Goal: Transaction & Acquisition: Obtain resource

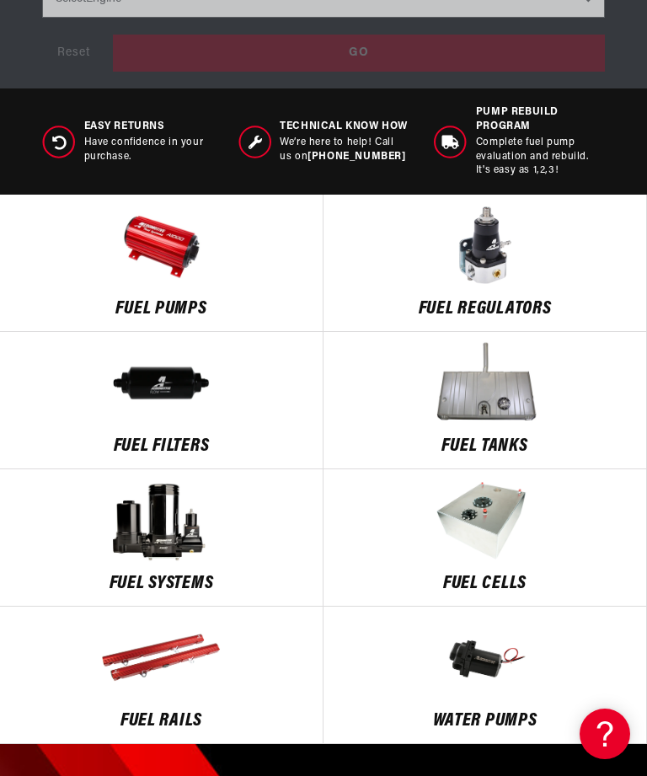
scroll to position [0, 1159]
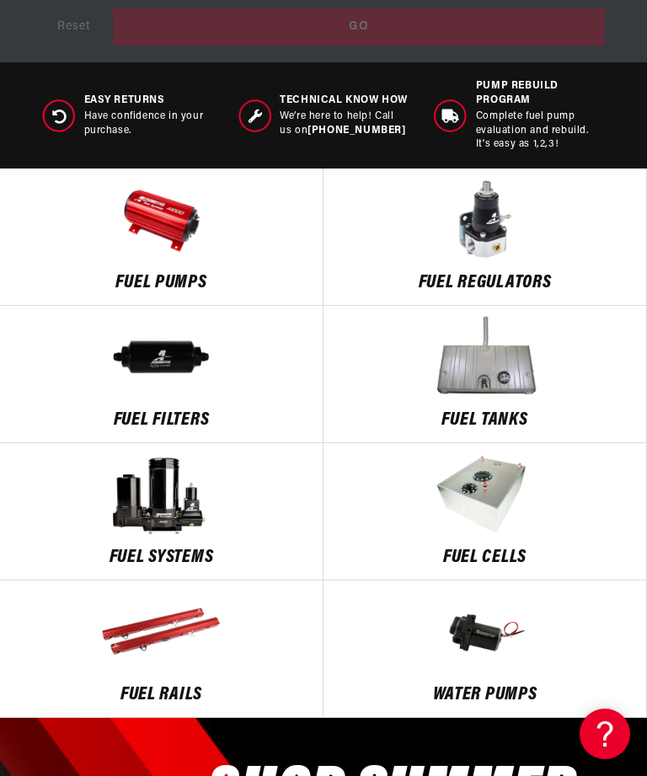
click at [141, 239] on img at bounding box center [161, 219] width 323 height 84
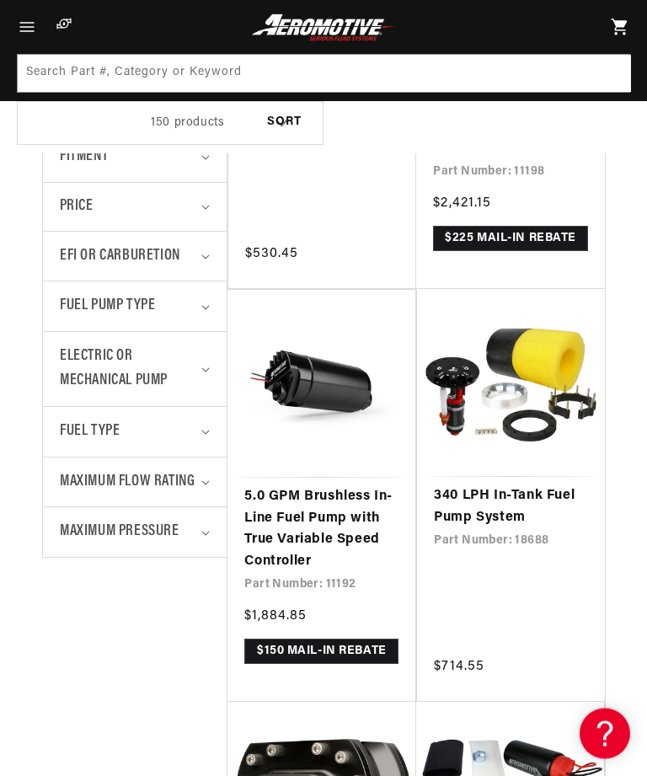
scroll to position [0, 1657]
click at [485, 508] on link "340 LPH In-Tank Fuel Pump System" at bounding box center [511, 507] width 154 height 43
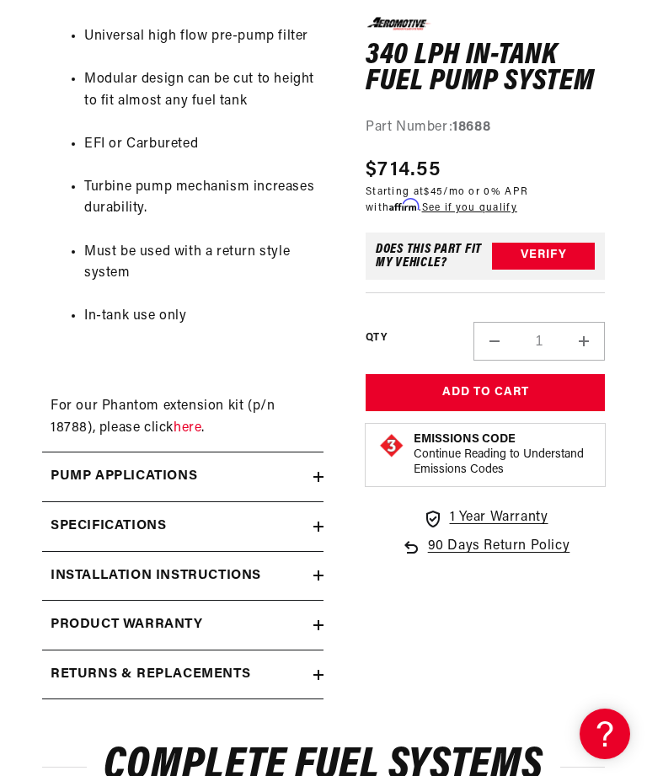
scroll to position [0, 1]
click at [77, 565] on h2 "Installation Instructions" at bounding box center [156, 576] width 211 height 22
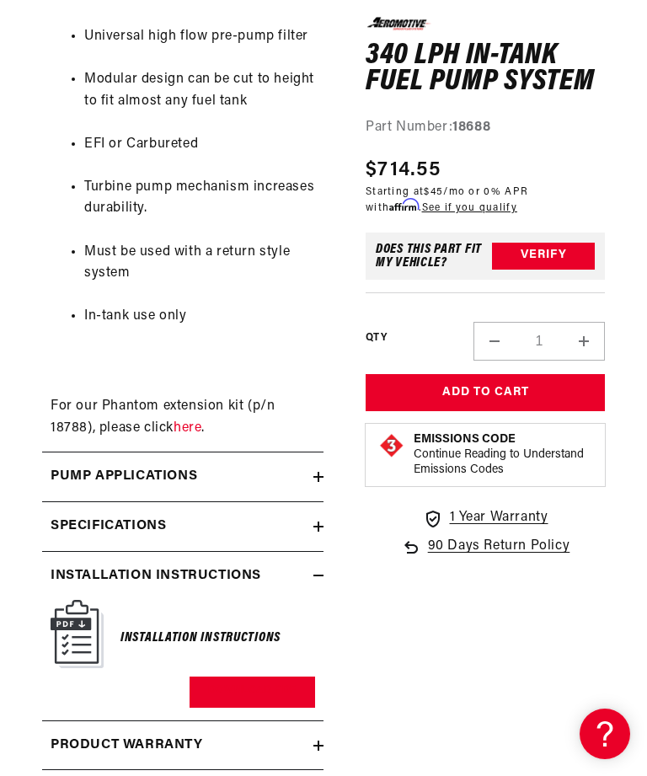
click at [221, 677] on link "Download PDF" at bounding box center [253, 692] width 126 height 31
click at [222, 677] on link "Download PDF" at bounding box center [253, 692] width 126 height 31
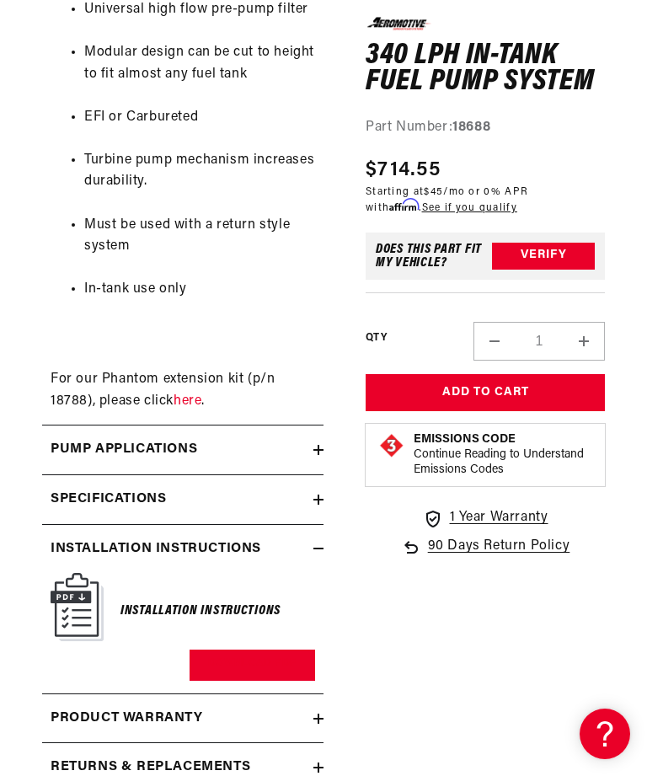
scroll to position [0, 1159]
